Goal: Find specific page/section: Find specific page/section

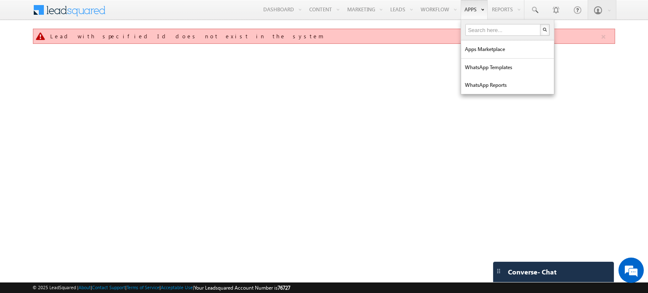
click at [477, 12] on link "Apps" at bounding box center [474, 9] width 27 height 19
drag, startPoint x: 500, startPoint y: 50, endPoint x: 485, endPoint y: 53, distance: 15.8
click at [500, 50] on link "Apps Marketplace" at bounding box center [507, 50] width 93 height 18
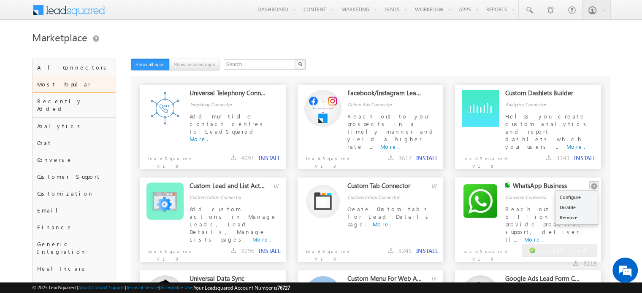
click at [598, 185] on button "button" at bounding box center [594, 186] width 8 height 8
click at [588, 195] on link "Configure" at bounding box center [576, 197] width 42 height 10
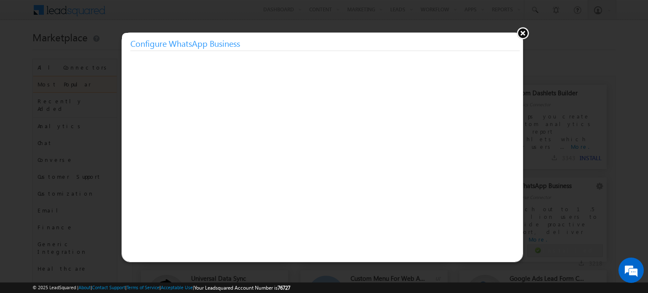
click at [525, 33] on button at bounding box center [523, 33] width 13 height 13
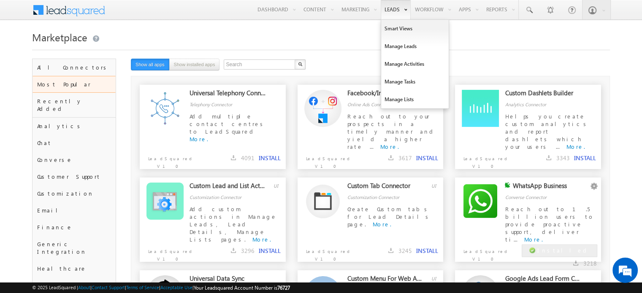
click at [397, 11] on link "Leads" at bounding box center [396, 9] width 30 height 19
click at [387, 30] on link "Smart Views" at bounding box center [415, 29] width 68 height 18
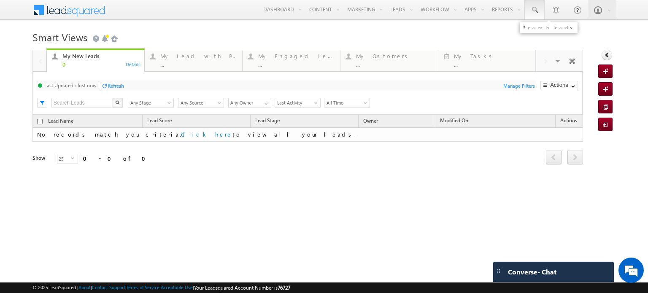
click at [537, 5] on link at bounding box center [535, 9] width 20 height 19
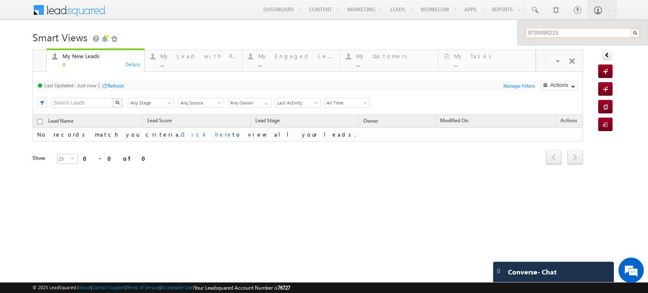
type input "9739390215\"
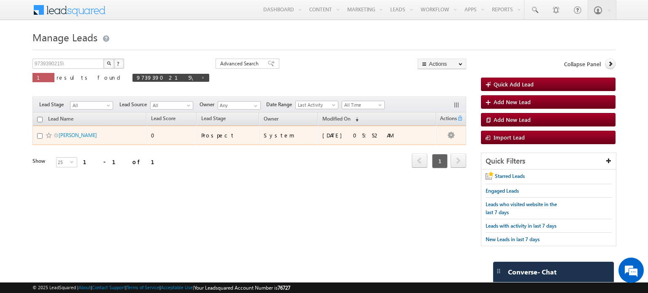
click at [56, 133] on div at bounding box center [50, 135] width 26 height 8
click at [60, 133] on link "Nick" at bounding box center [78, 135] width 38 height 6
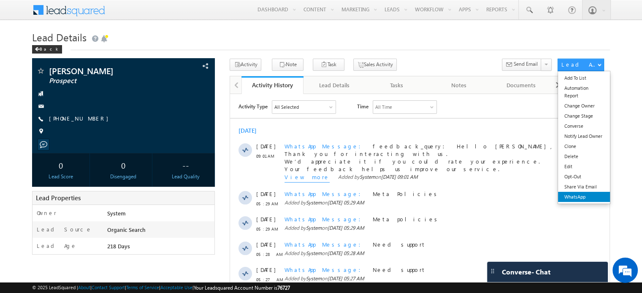
click at [574, 200] on link "WhatsApp" at bounding box center [584, 197] width 52 height 10
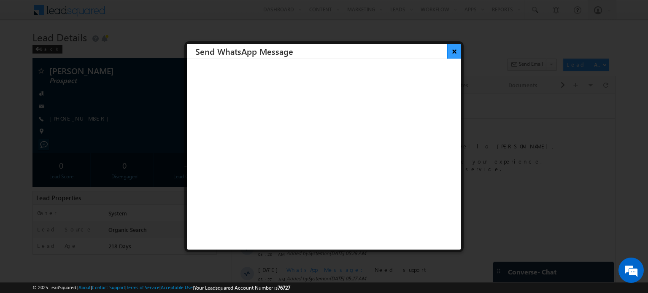
click at [449, 51] on button "×" at bounding box center [454, 51] width 14 height 15
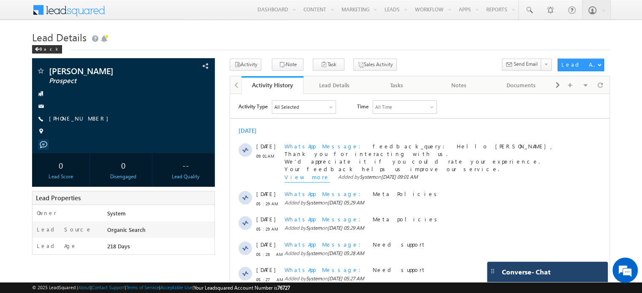
click at [538, 278] on div "Converse - Chat" at bounding box center [547, 272] width 121 height 20
